Goal: Find specific page/section: Find specific page/section

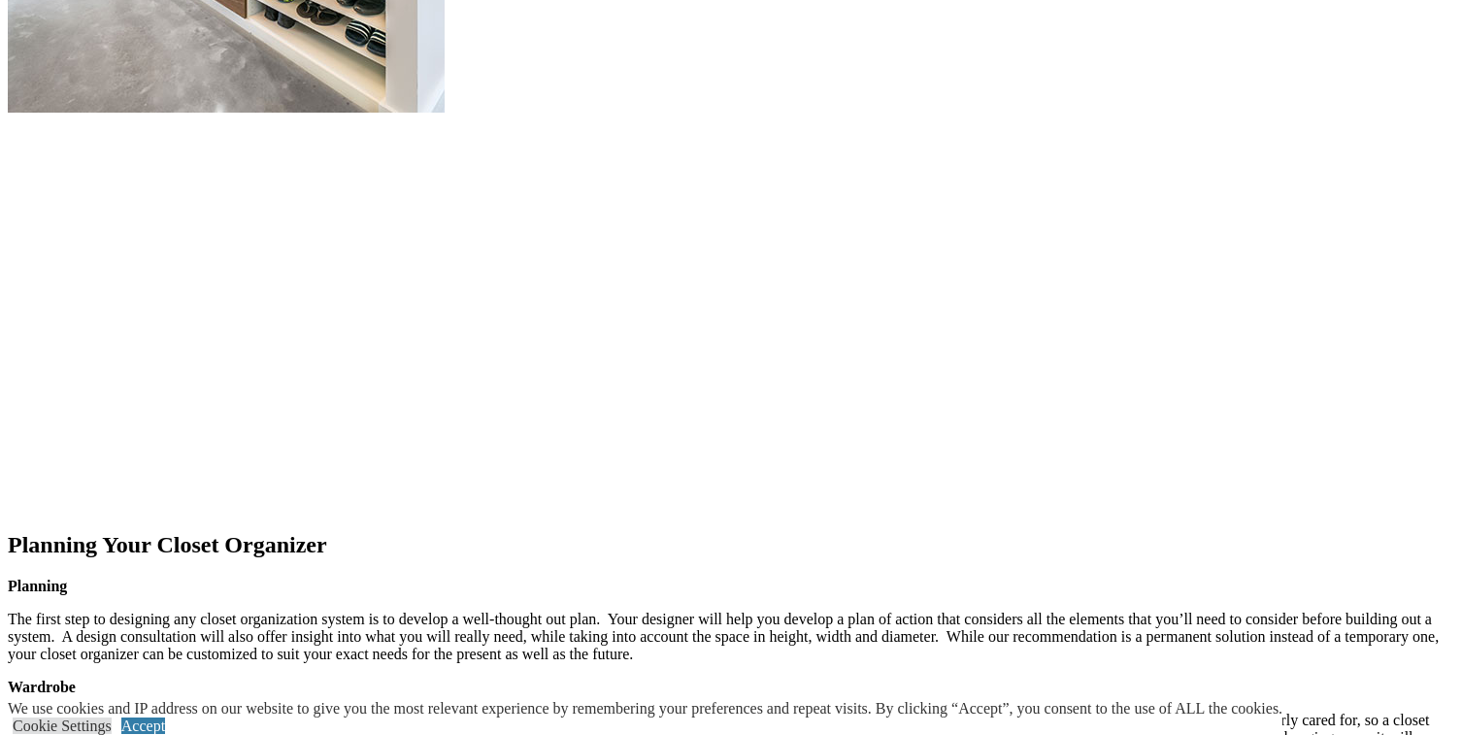
scroll to position [2858, 0]
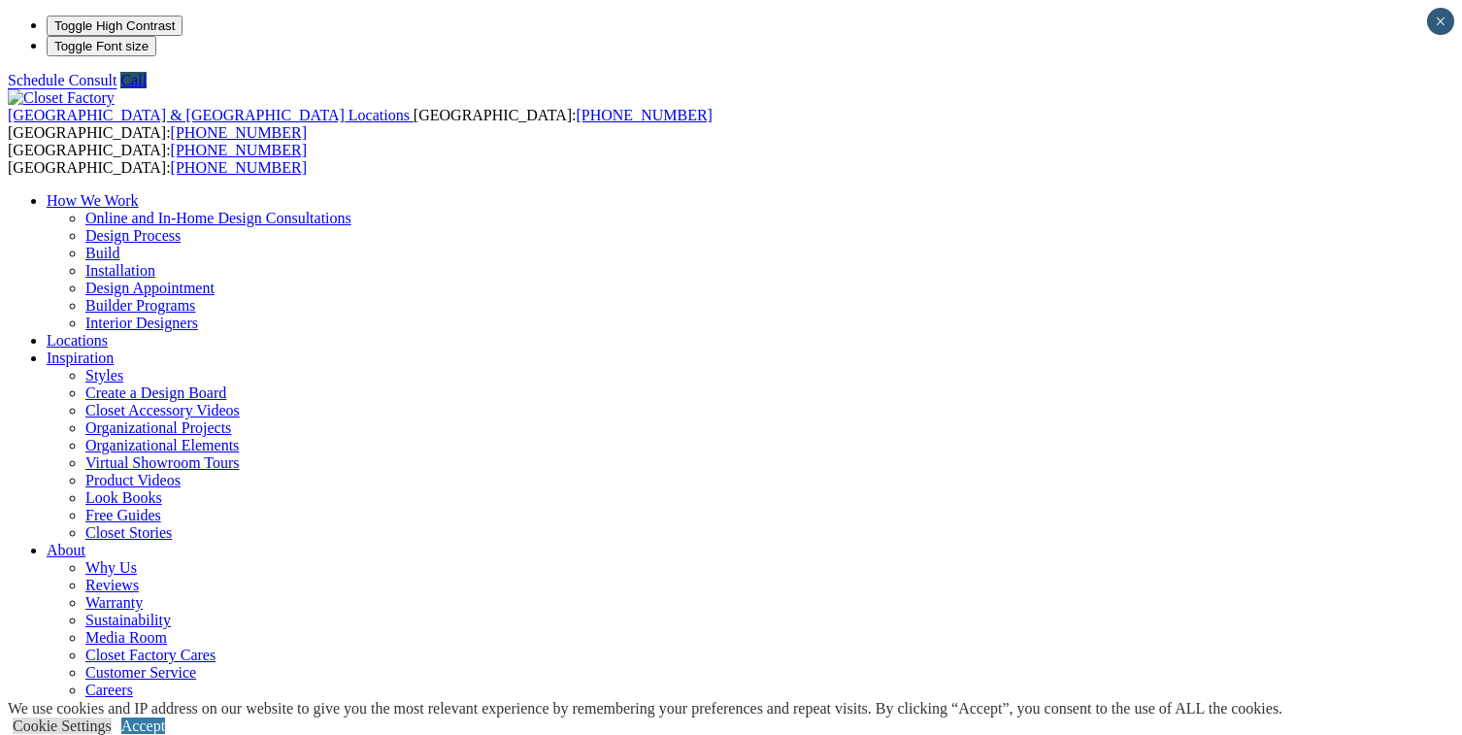
drag, startPoint x: 732, startPoint y: 350, endPoint x: 1169, endPoint y: 313, distance: 438.4
type input "*****"
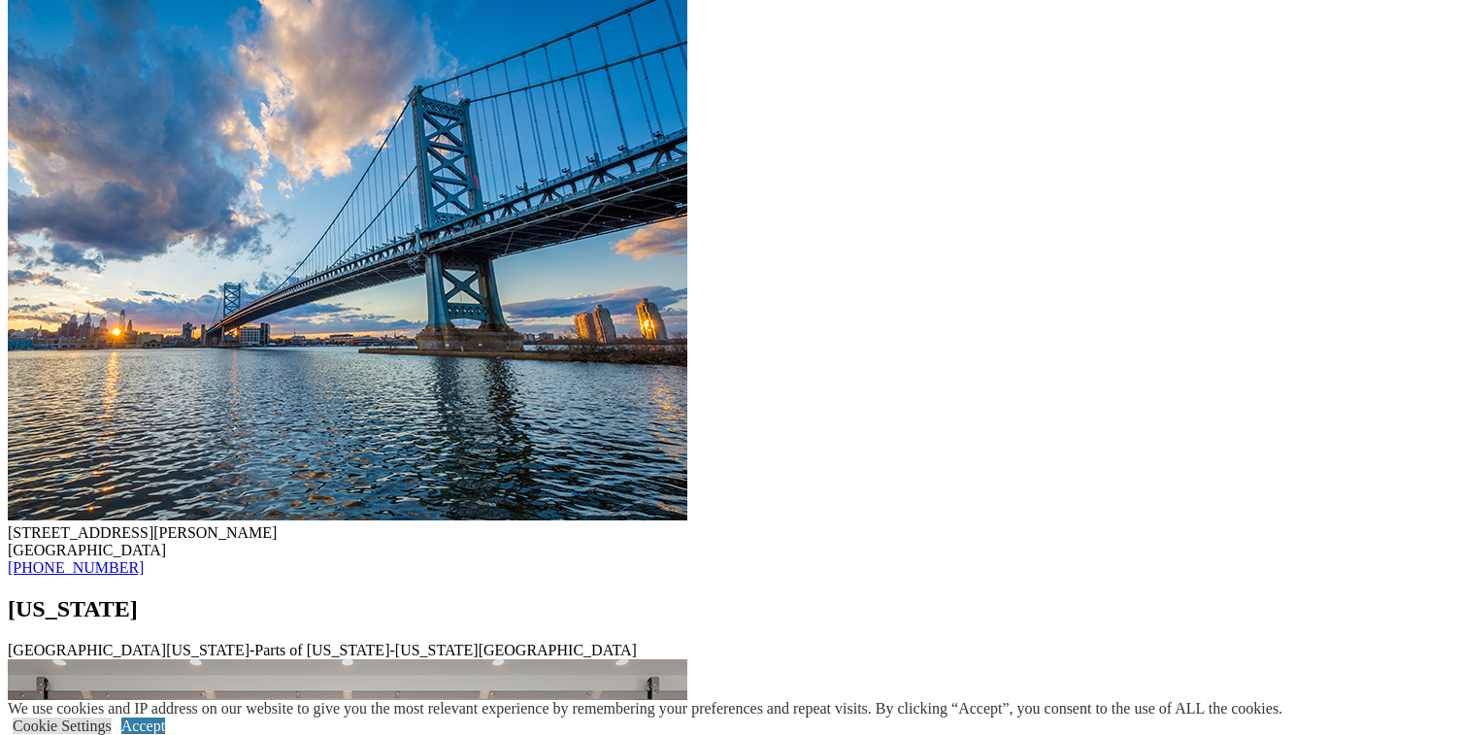
scroll to position [6392, 0]
